Goal: Task Accomplishment & Management: Use online tool/utility

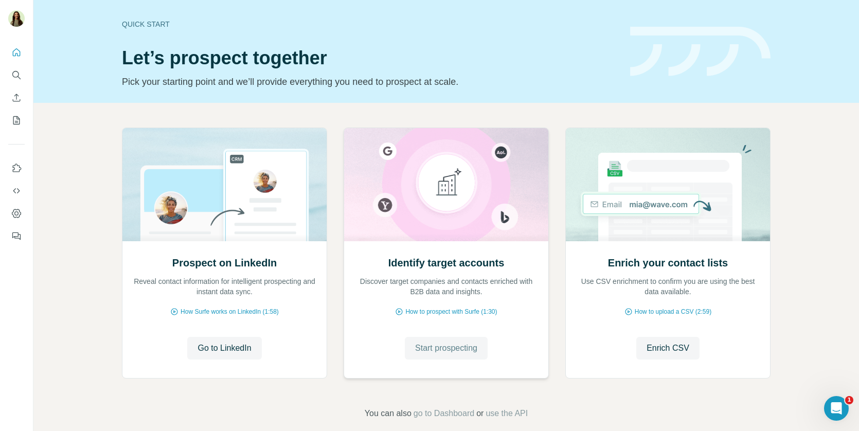
click at [417, 344] on span "Start prospecting" at bounding box center [446, 348] width 62 height 12
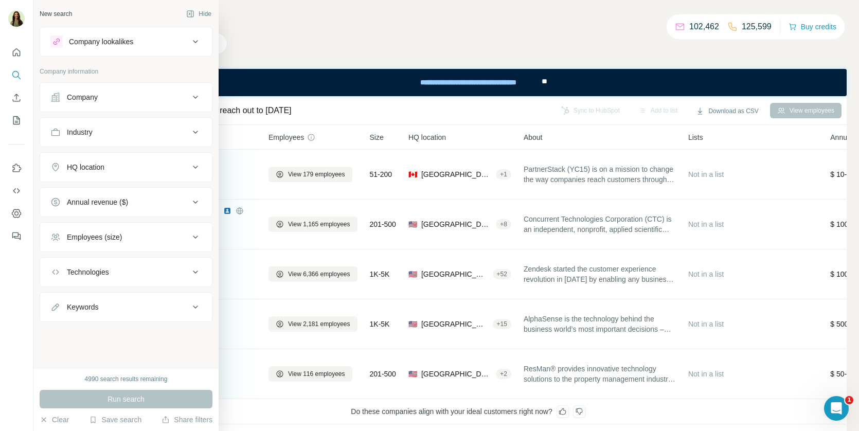
click at [90, 45] on div "Company lookalikes" at bounding box center [101, 42] width 64 height 10
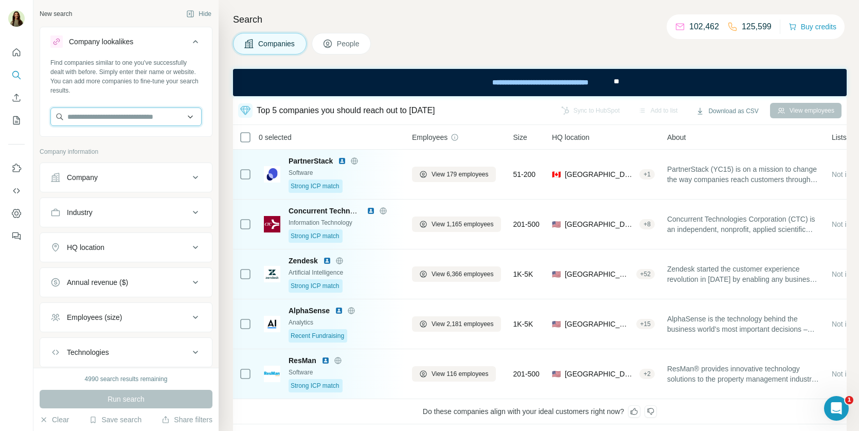
click at [97, 110] on input "text" at bounding box center [125, 117] width 151 height 19
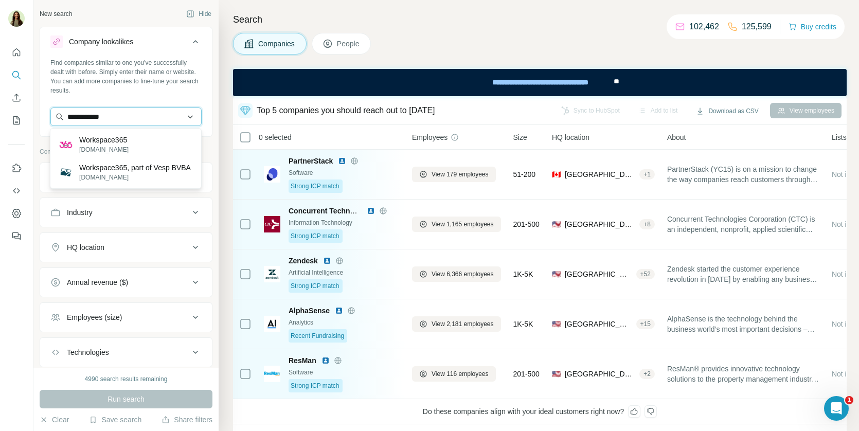
click at [125, 121] on input "**********" at bounding box center [125, 117] width 151 height 19
paste input "**********"
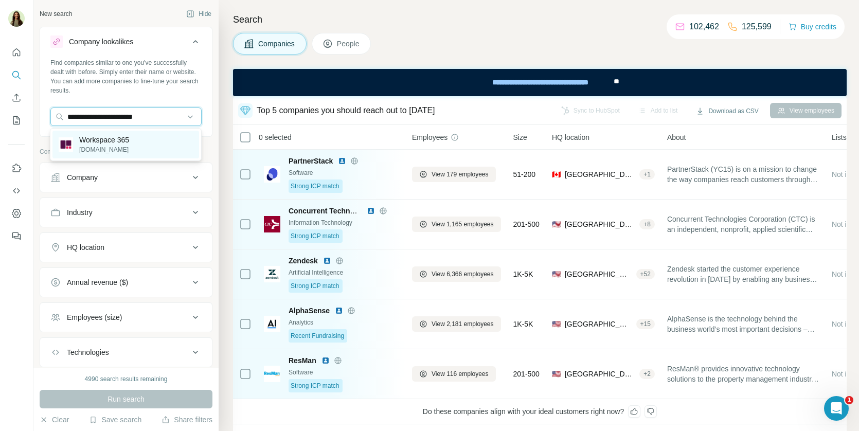
type input "**********"
click at [128, 135] on p "Workspace 365" at bounding box center [104, 140] width 50 height 10
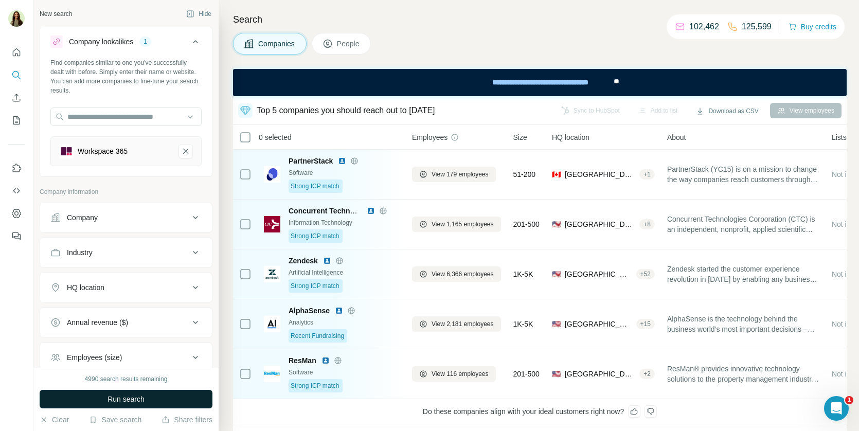
click at [115, 396] on span "Run search" at bounding box center [126, 399] width 37 height 10
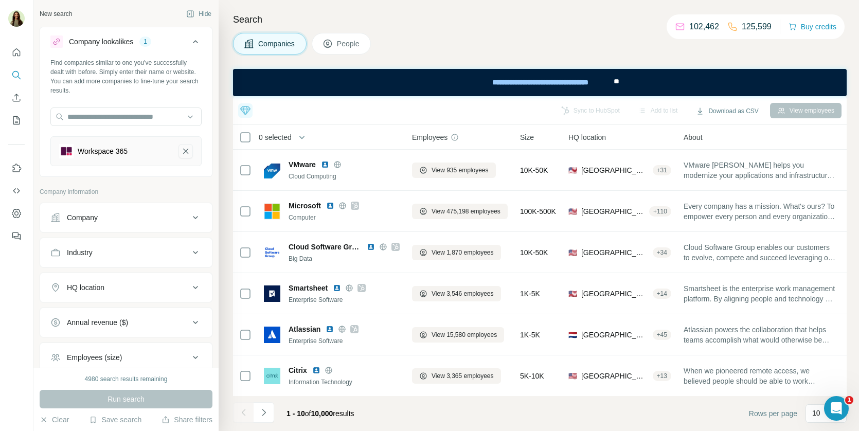
click at [186, 149] on icon "Workspace 365-remove-button" at bounding box center [185, 151] width 9 height 10
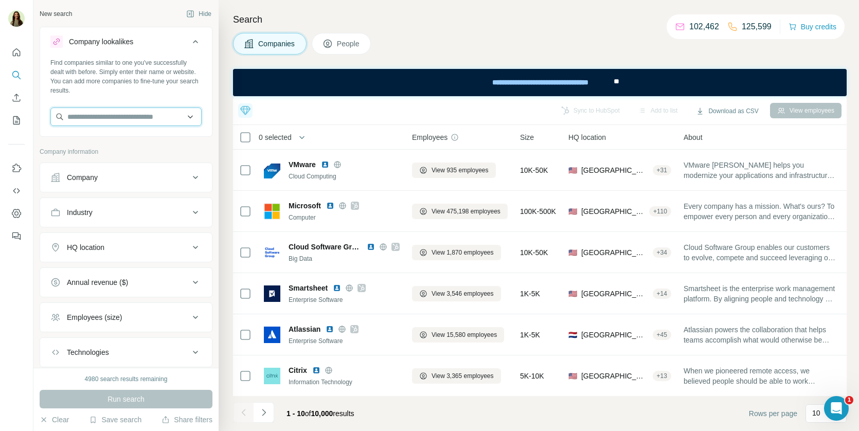
click at [148, 118] on input "text" at bounding box center [125, 117] width 151 height 19
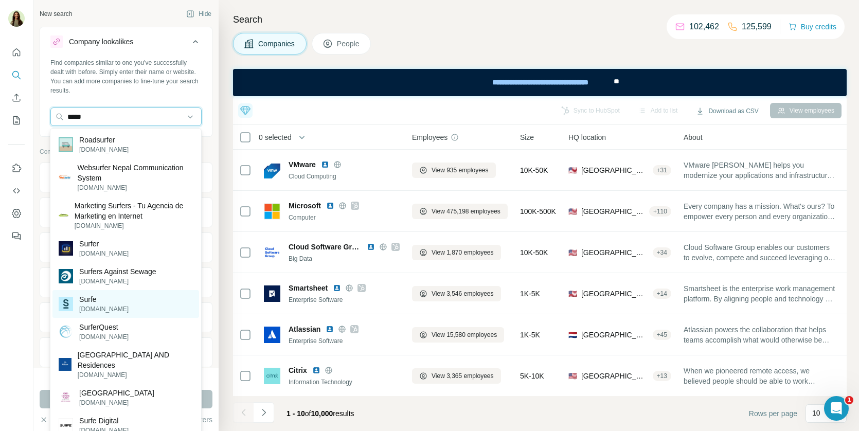
type input "*****"
click at [141, 310] on div "Surfe surfe.com" at bounding box center [125, 304] width 147 height 28
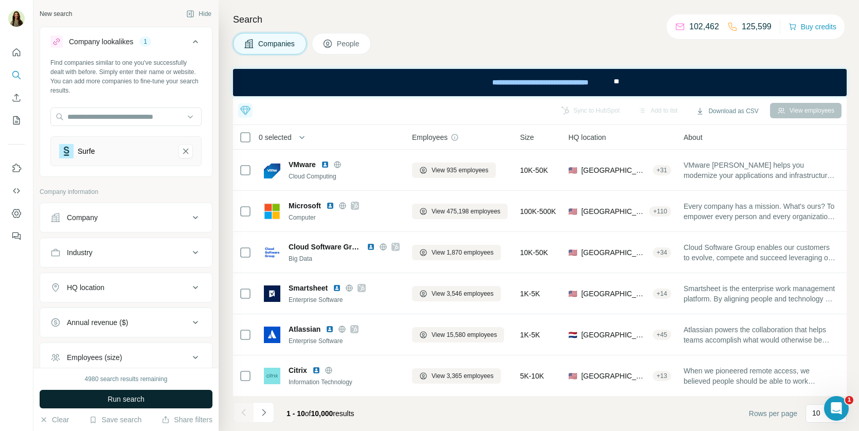
click at [127, 399] on span "Run search" at bounding box center [126, 399] width 37 height 10
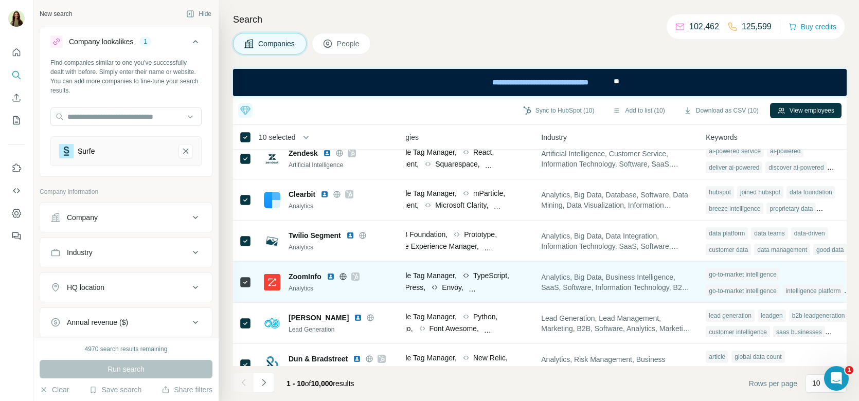
scroll to position [11, 701]
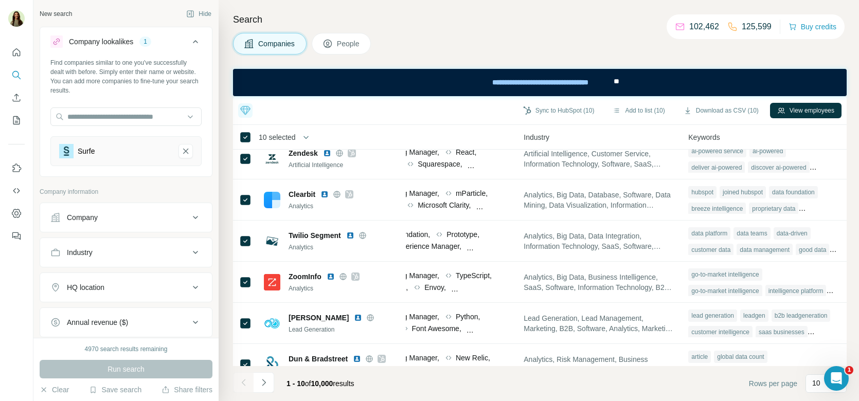
click at [331, 49] on button "People" at bounding box center [342, 44] width 60 height 22
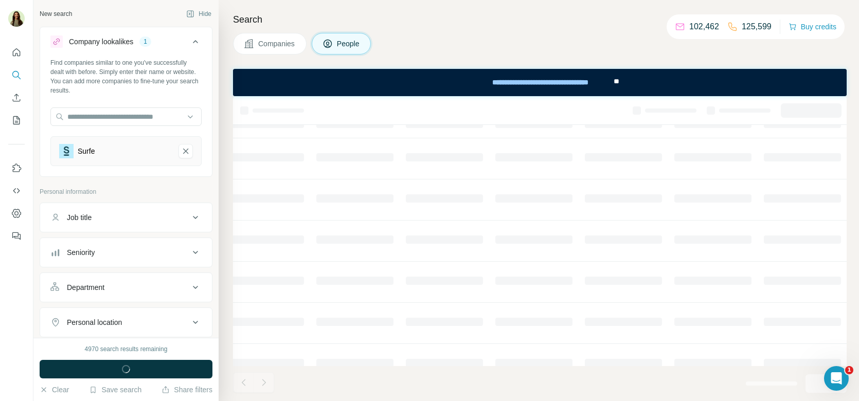
scroll to position [11, 271]
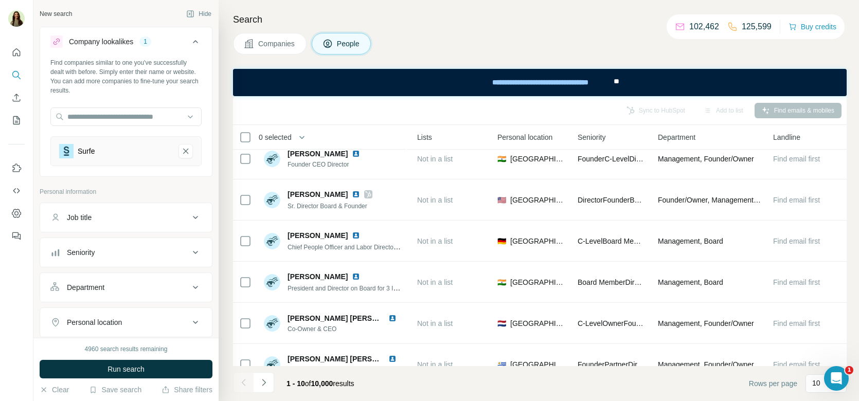
click at [119, 212] on div "Job title" at bounding box center [119, 217] width 139 height 10
click at [84, 243] on input "text" at bounding box center [115, 243] width 131 height 19
type input "***"
click at [196, 247] on icon "button" at bounding box center [193, 243] width 10 height 10
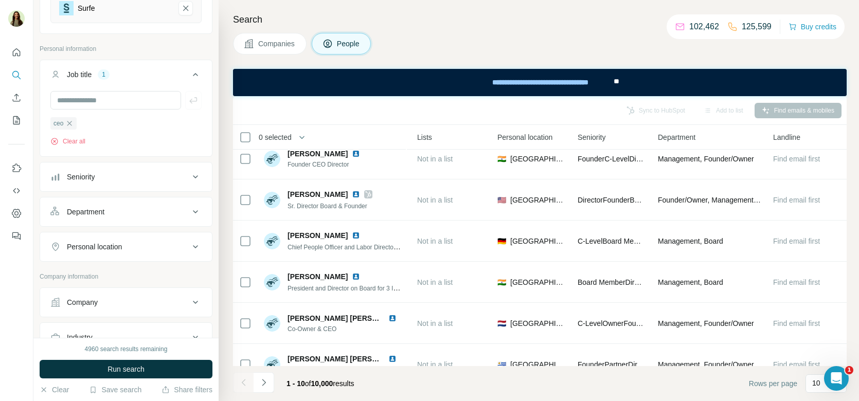
scroll to position [152, 0]
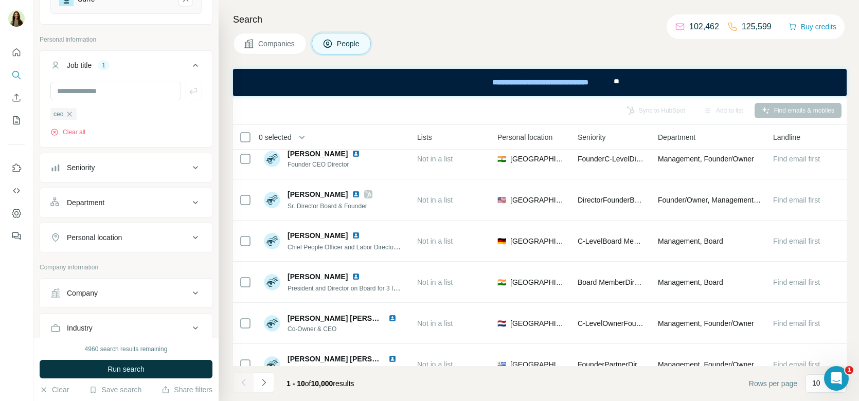
click at [119, 233] on div "Personal location" at bounding box center [94, 238] width 55 height 10
click at [108, 263] on input "text" at bounding box center [125, 263] width 151 height 19
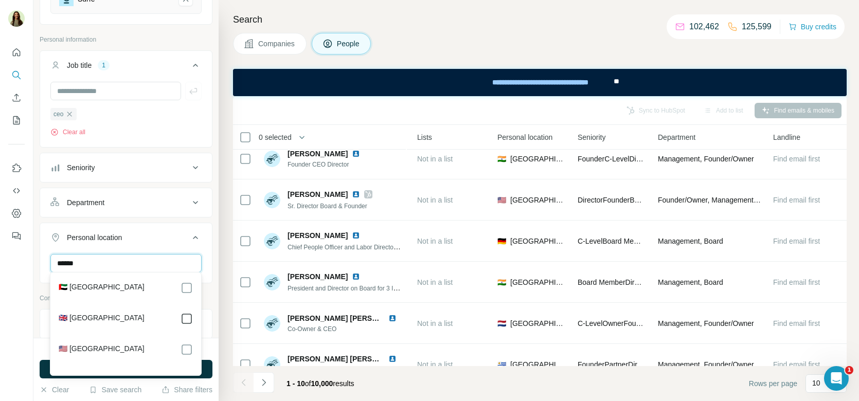
type input "******"
click at [206, 371] on button "Run search" at bounding box center [126, 369] width 173 height 19
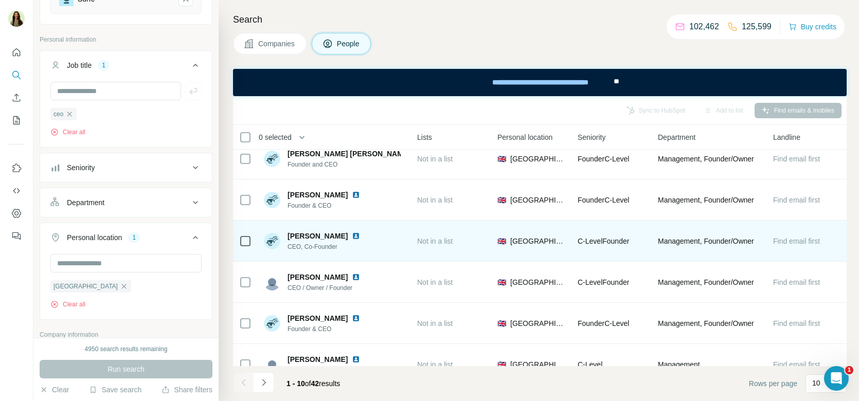
scroll to position [0, 271]
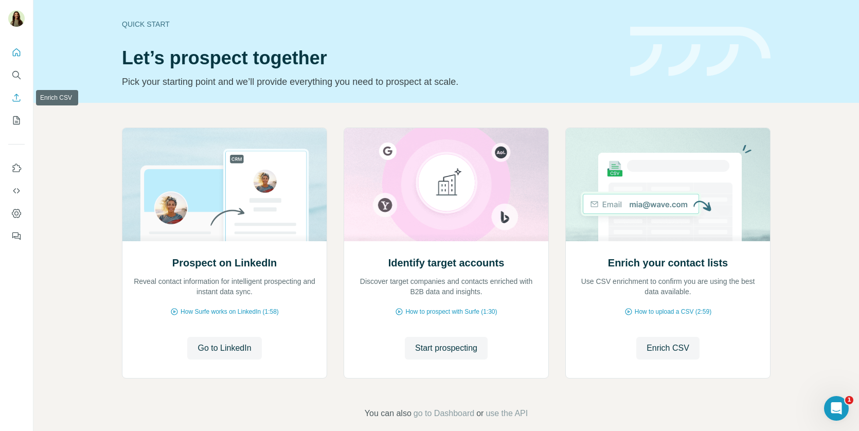
click at [12, 98] on icon "Enrich CSV" at bounding box center [16, 98] width 10 height 10
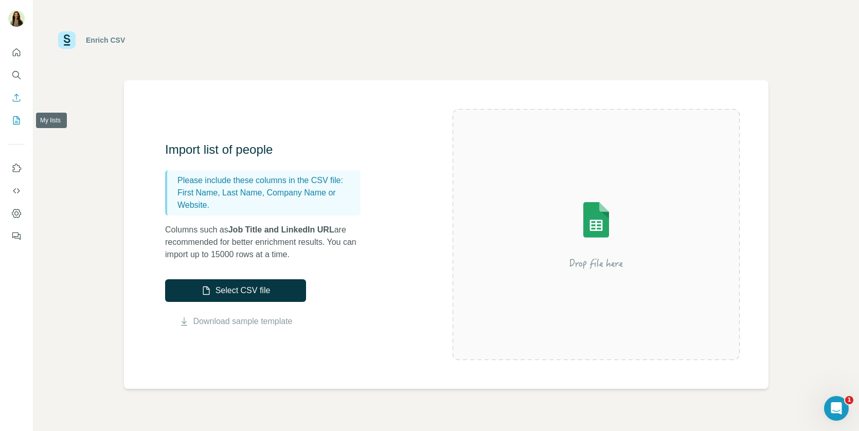
click at [12, 125] on icon "My lists" at bounding box center [16, 120] width 10 height 10
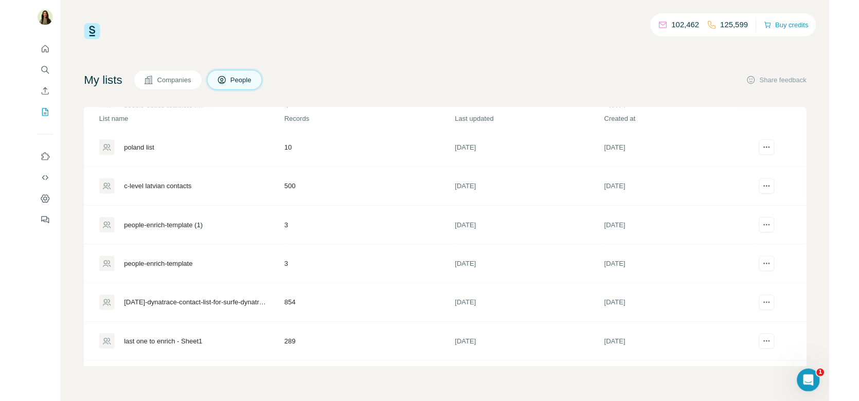
scroll to position [49, 0]
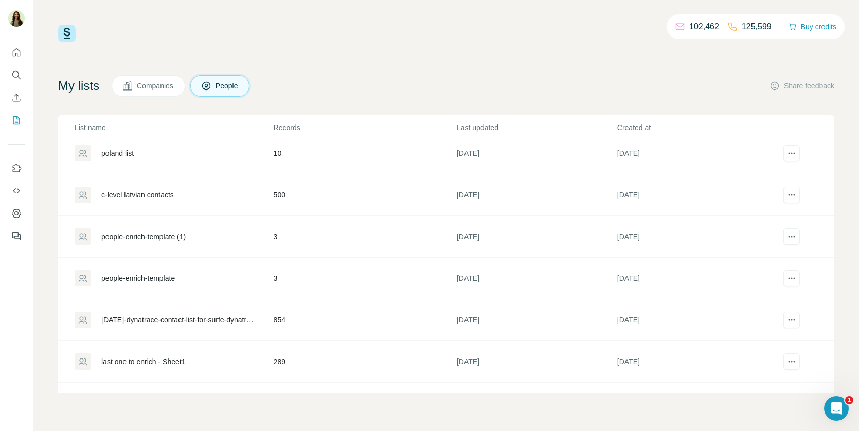
click at [179, 316] on div "8sept-dynatrace-contact-list-for-surfe-dynatrace - contact-list-for-surfe-dynat…" at bounding box center [178, 320] width 155 height 10
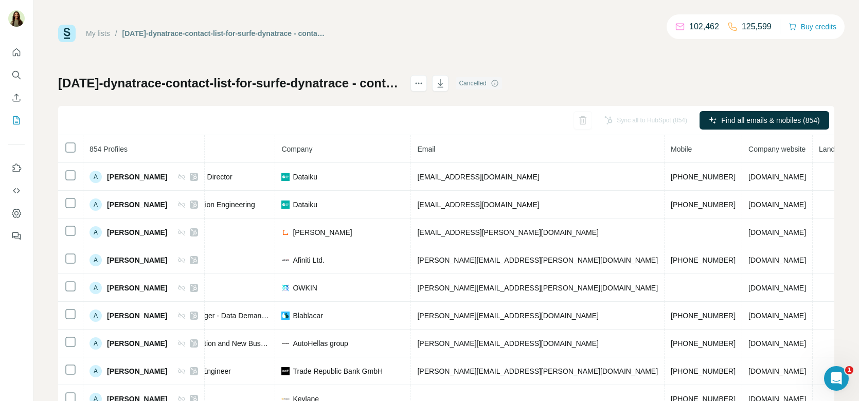
scroll to position [0, 189]
drag, startPoint x: 585, startPoint y: 143, endPoint x: 596, endPoint y: 147, distance: 12.0
click at [663, 147] on th "Mobile" at bounding box center [702, 149] width 78 height 28
click at [669, 147] on span "Mobile" at bounding box center [679, 149] width 21 height 8
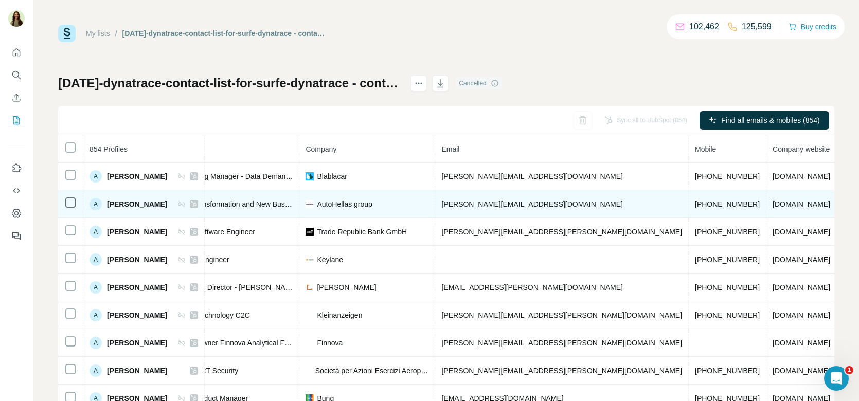
scroll to position [139, 189]
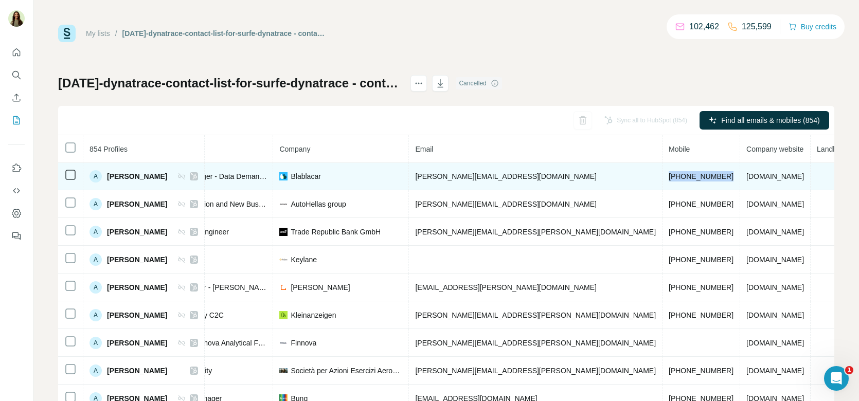
drag, startPoint x: 582, startPoint y: 172, endPoint x: 647, endPoint y: 172, distance: 64.8
click at [647, 172] on tr "A Adrien Tordjeman Found LinkedIn Engineering Manager - Data Demand Team Blabla…" at bounding box center [403, 177] width 1069 height 28
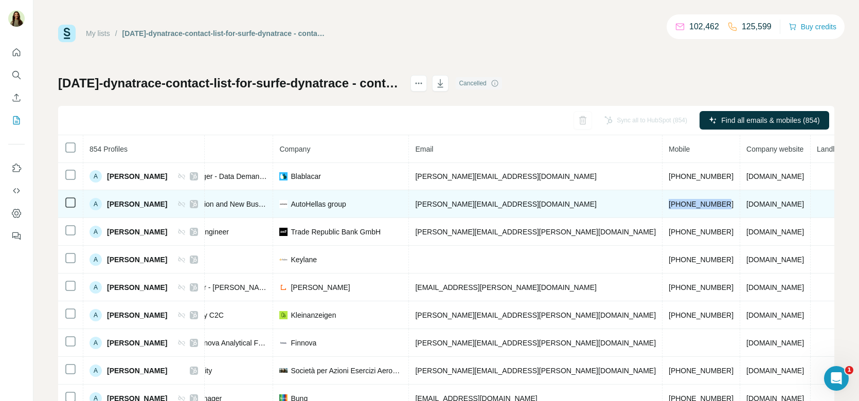
drag, startPoint x: 581, startPoint y: 199, endPoint x: 637, endPoint y: 200, distance: 56.1
click at [663, 200] on td "+306978332165" at bounding box center [702, 204] width 78 height 28
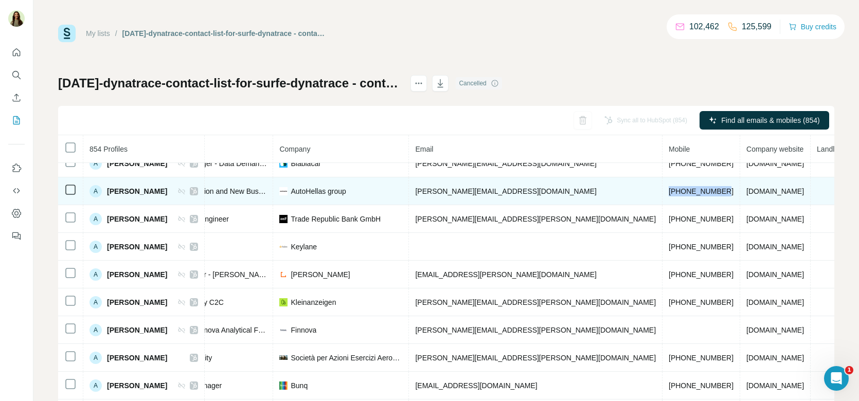
scroll to position [0, 189]
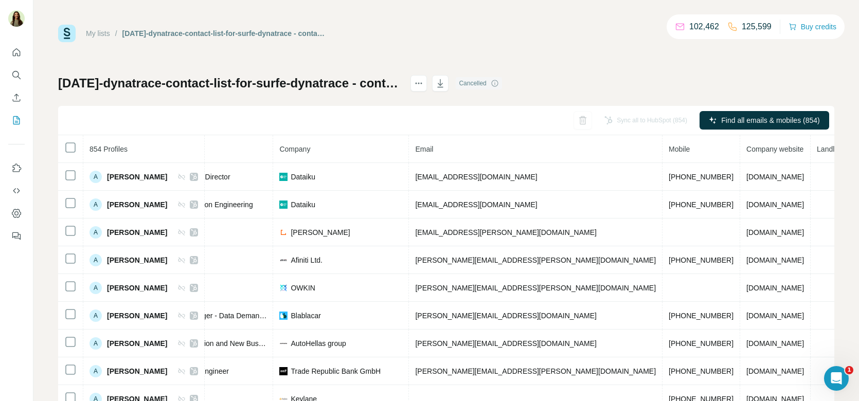
click at [530, 115] on div "Sync all to HubSpot (854) Find all emails & mobiles (854)" at bounding box center [446, 120] width 776 height 29
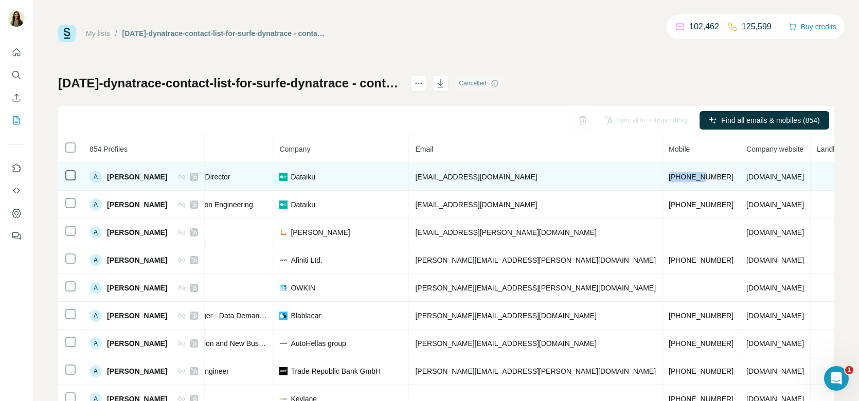
drag, startPoint x: 580, startPoint y: 174, endPoint x: 616, endPoint y: 174, distance: 36.5
click at [663, 174] on td "+33607193213" at bounding box center [702, 177] width 78 height 28
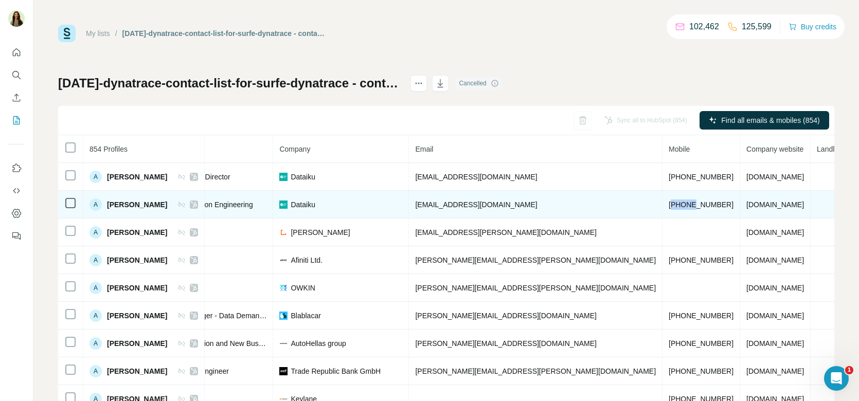
drag, startPoint x: 583, startPoint y: 207, endPoint x: 608, endPoint y: 207, distance: 24.2
click at [669, 207] on span "+33782551539" at bounding box center [701, 205] width 65 height 8
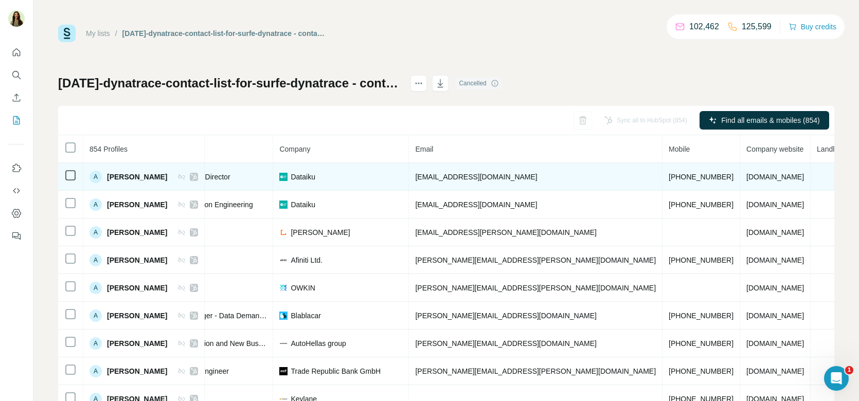
click at [669, 176] on span "+33607193213" at bounding box center [701, 177] width 65 height 8
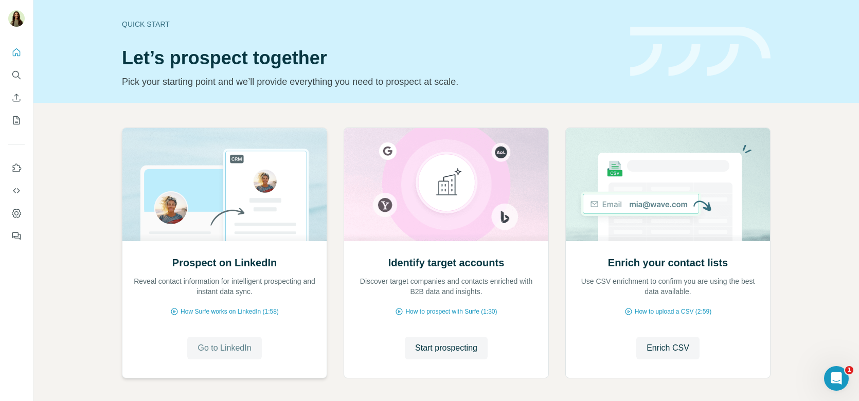
click at [225, 341] on button "Go to LinkedIn" at bounding box center [224, 348] width 74 height 23
click at [14, 211] on icon "Dashboard" at bounding box center [16, 213] width 10 height 10
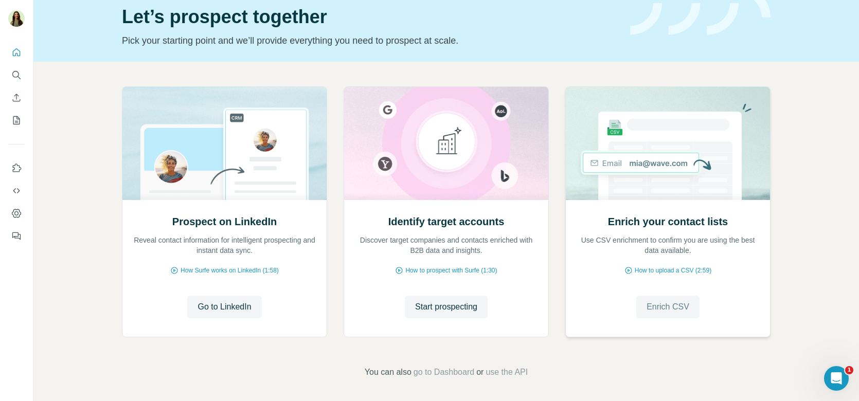
click at [667, 308] on span "Enrich CSV" at bounding box center [668, 307] width 43 height 12
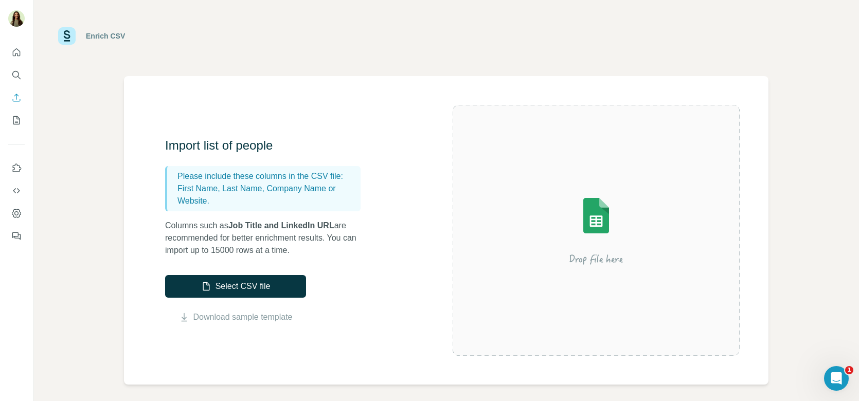
scroll to position [3, 0]
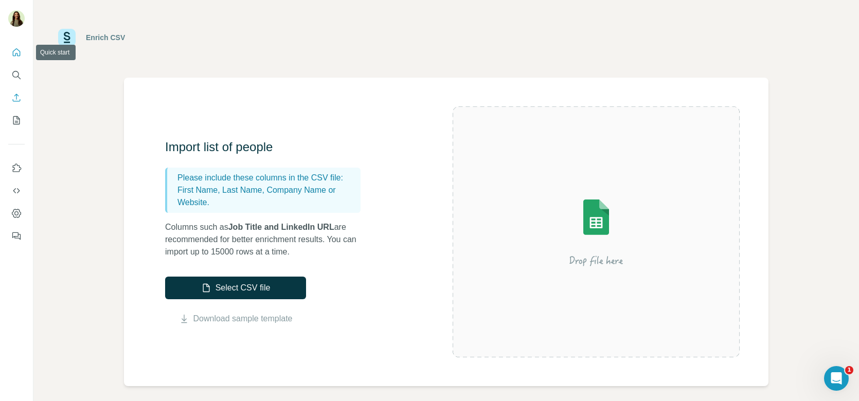
click at [15, 54] on icon "Quick start" at bounding box center [17, 52] width 8 height 8
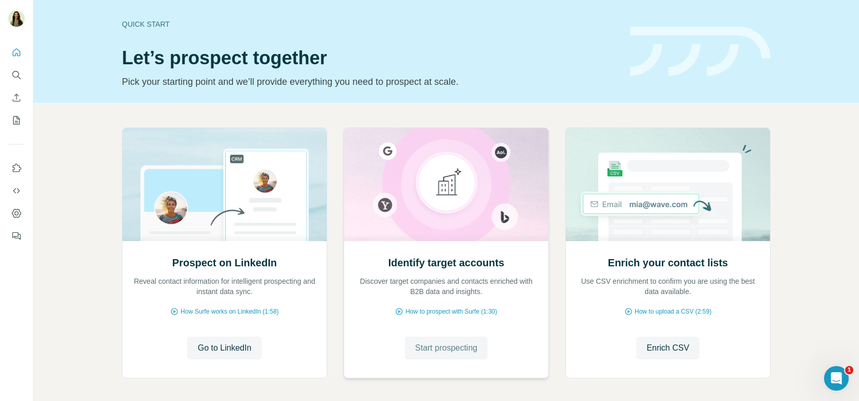
click at [429, 340] on button "Start prospecting" at bounding box center [446, 348] width 83 height 23
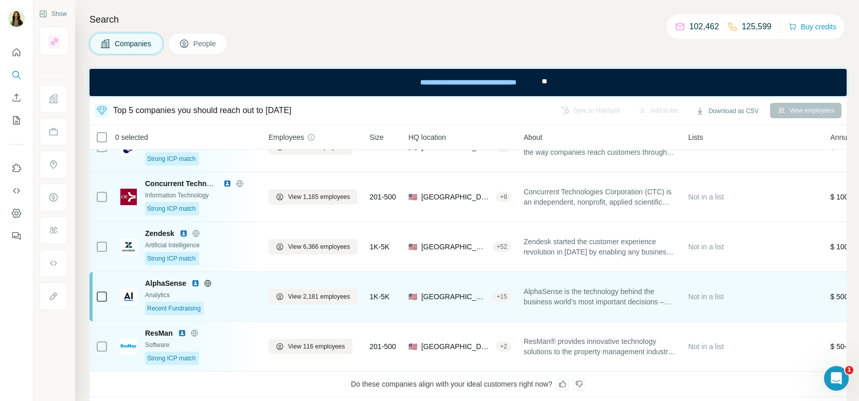
scroll to position [22, 0]
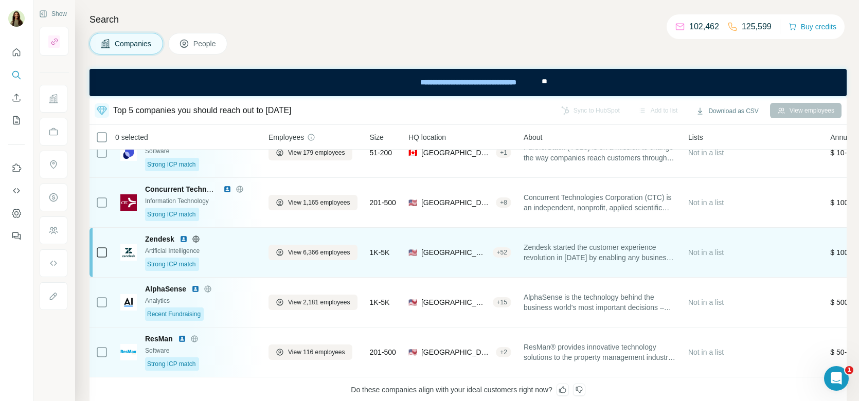
click at [232, 243] on div "Zendesk Artificial Intelligence Strong ICP match" at bounding box center [200, 252] width 111 height 37
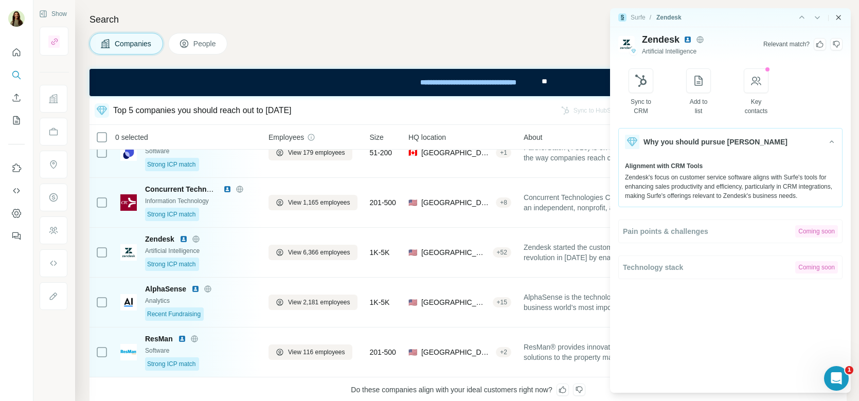
click at [839, 13] on icon "Close side panel" at bounding box center [839, 17] width 8 height 8
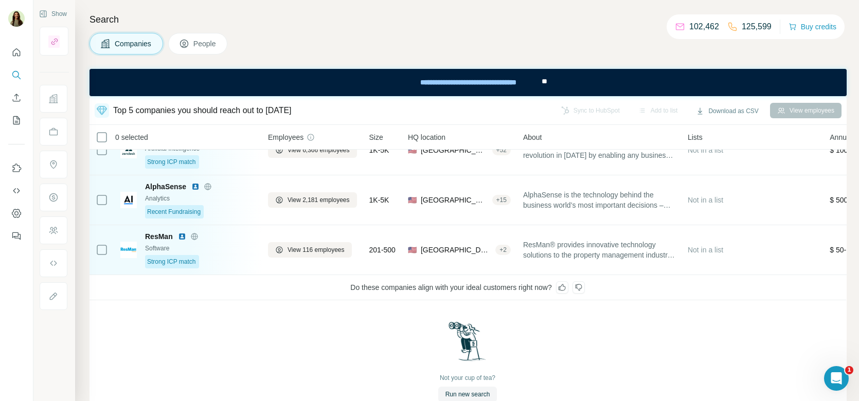
scroll to position [0, 1]
